Goal: Check status: Check status

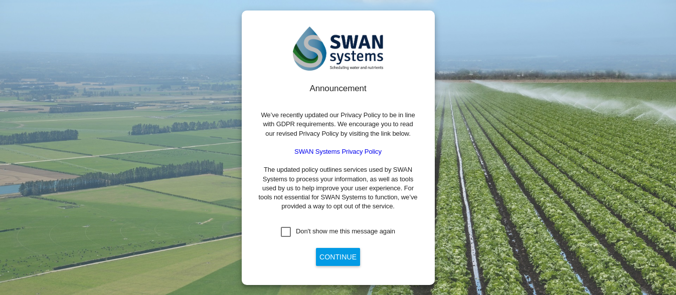
scroll to position [6, 0]
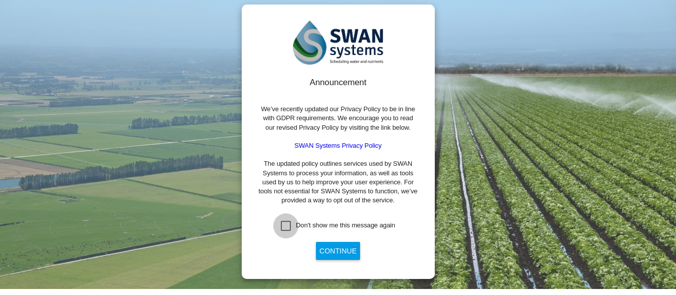
click at [281, 224] on div "Don't show me this message again" at bounding box center [286, 226] width 10 height 10
click at [322, 253] on button "Continue" at bounding box center [338, 251] width 44 height 18
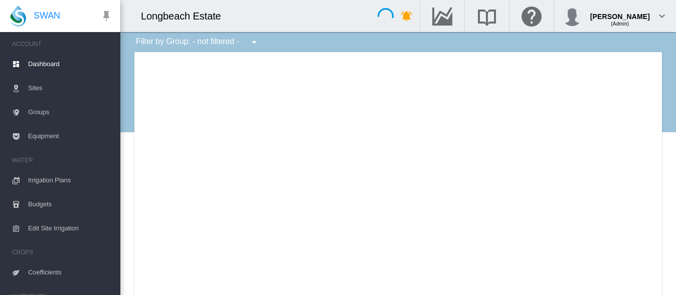
type input "**********"
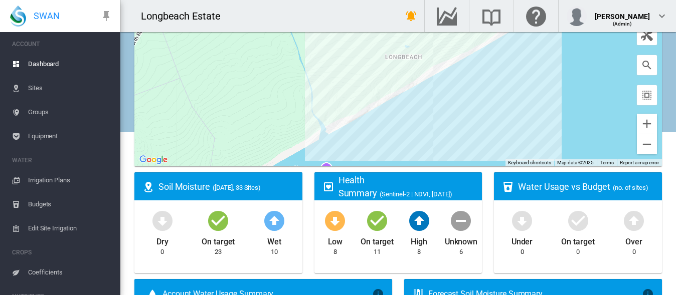
scroll to position [140, 0]
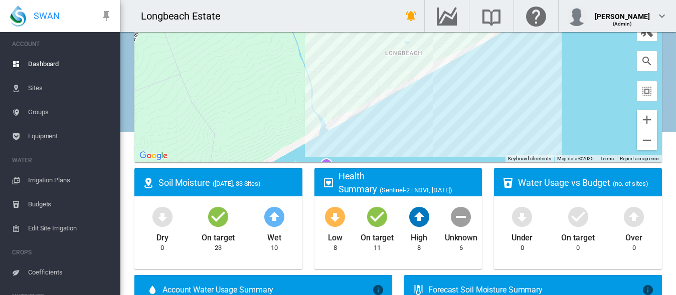
click at [330, 217] on md-icon "icon-arrow-down-bold-circle" at bounding box center [335, 216] width 24 height 24
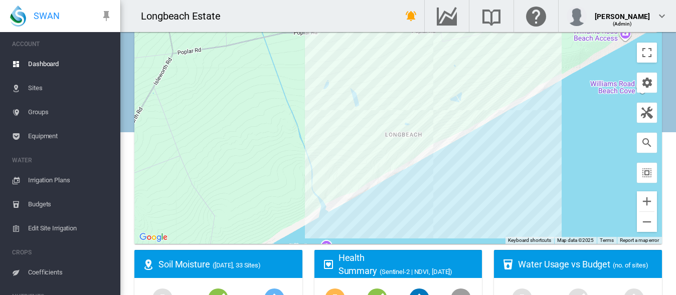
scroll to position [40, 0]
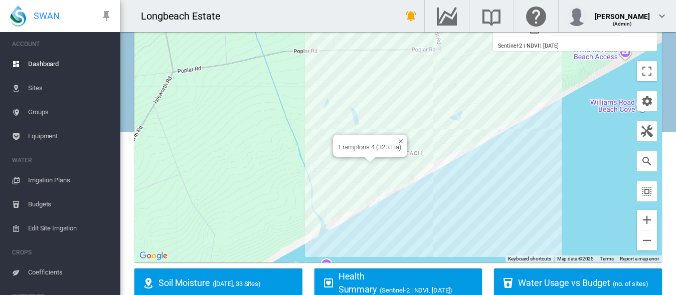
click at [364, 162] on div at bounding box center [370, 160] width 13 height 6
click at [349, 189] on div "Little Cliff 2 (32.15 Ha)" at bounding box center [397, 137] width 527 height 251
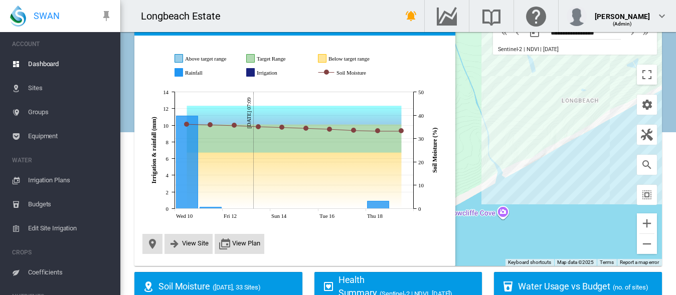
scroll to position [37, 0]
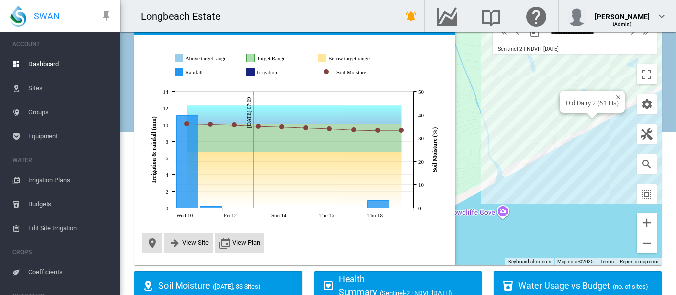
click at [583, 121] on div "Old Dairy 2 (6.1 Ha)" at bounding box center [397, 140] width 527 height 251
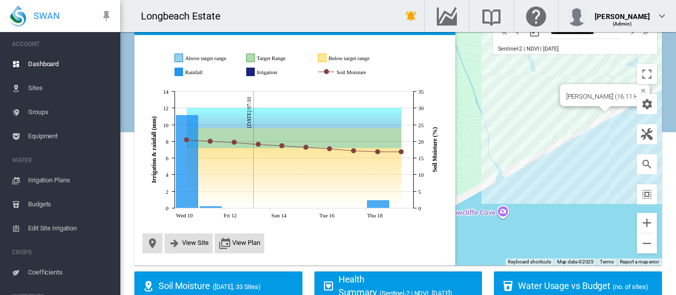
click at [604, 100] on div "[PERSON_NAME] (16.11 Ha)" at bounding box center [605, 95] width 90 height 22
click at [600, 95] on div at bounding box center [397, 140] width 527 height 251
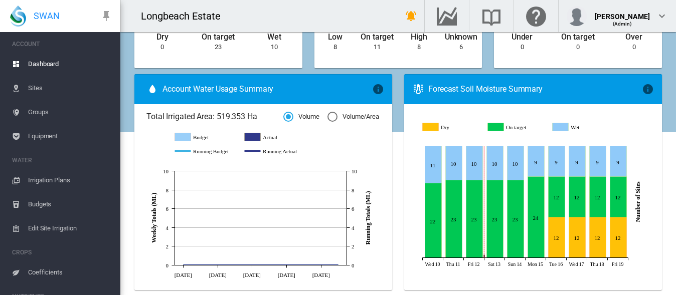
scroll to position [342, 0]
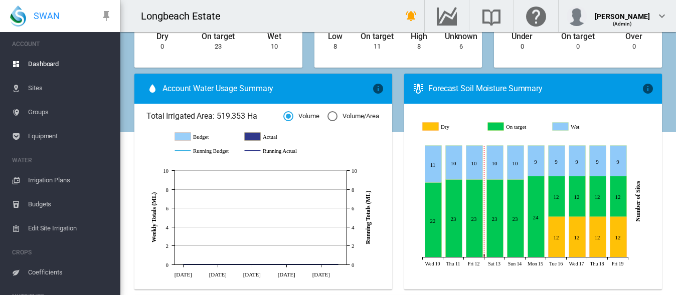
click at [398, 171] on ms-widget "Forecast Soil Moisture Summary × Forecast predictions for all active sites in a…" at bounding box center [533, 185] width 270 height 222
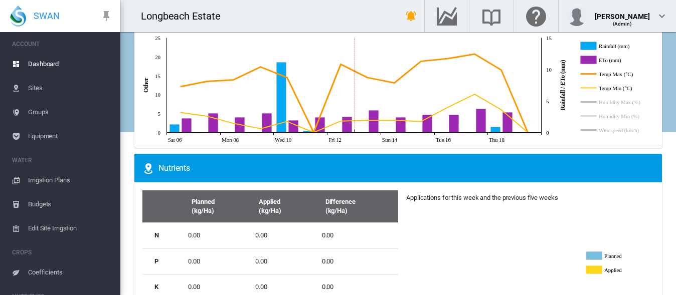
scroll to position [638, 0]
